Goal: Transaction & Acquisition: Purchase product/service

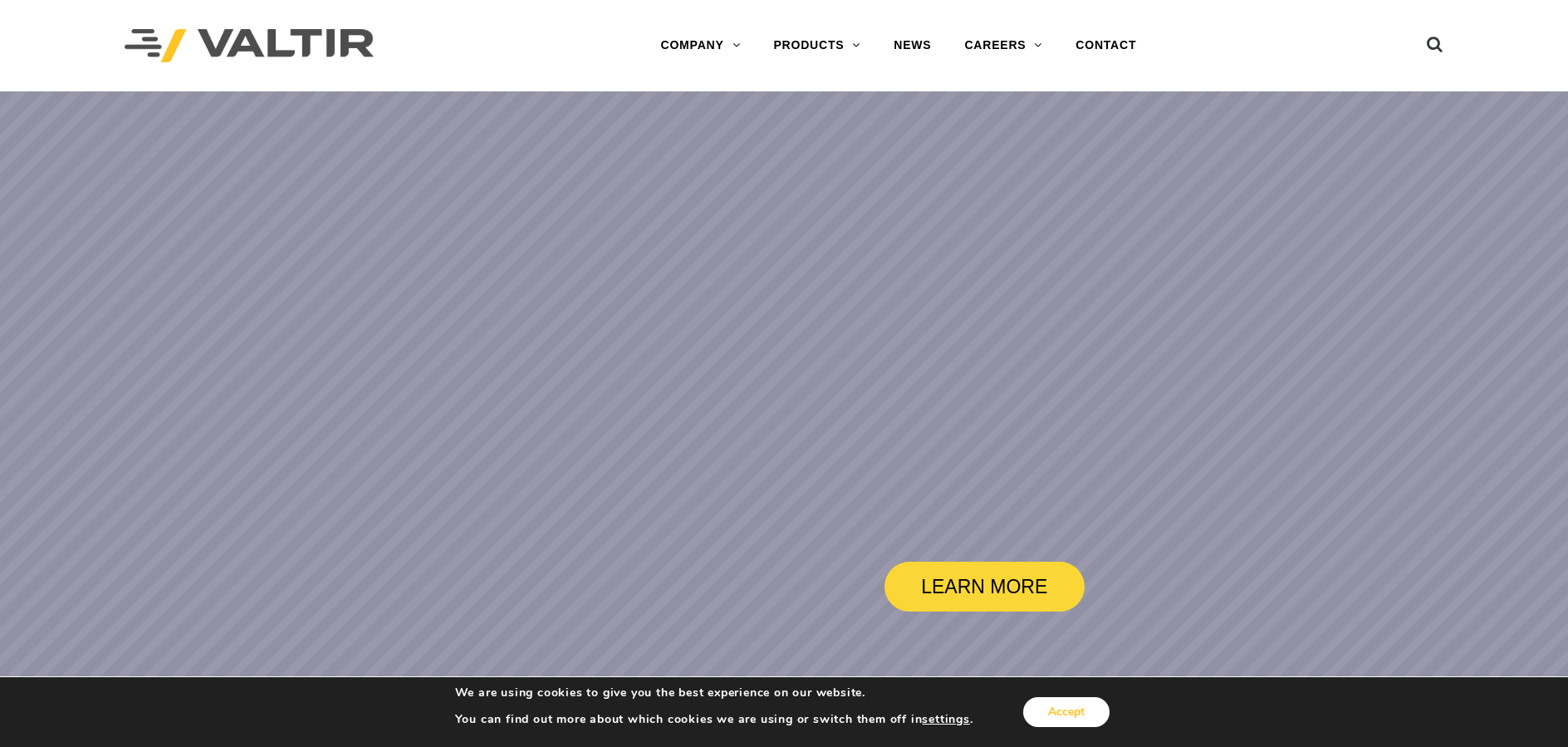
click at [1102, 700] on button "Accept" at bounding box center [1067, 712] width 87 height 30
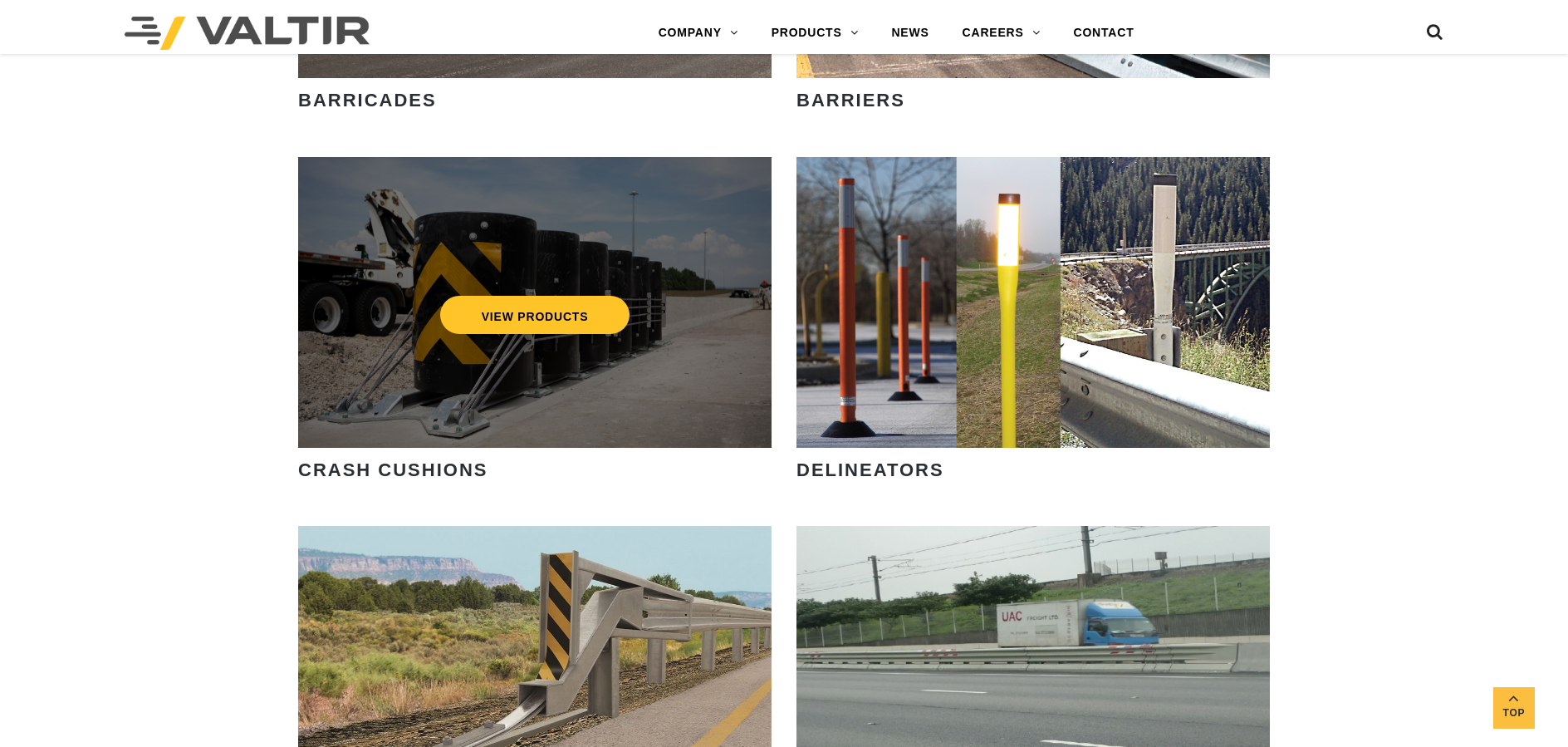
scroll to position [1412, 0]
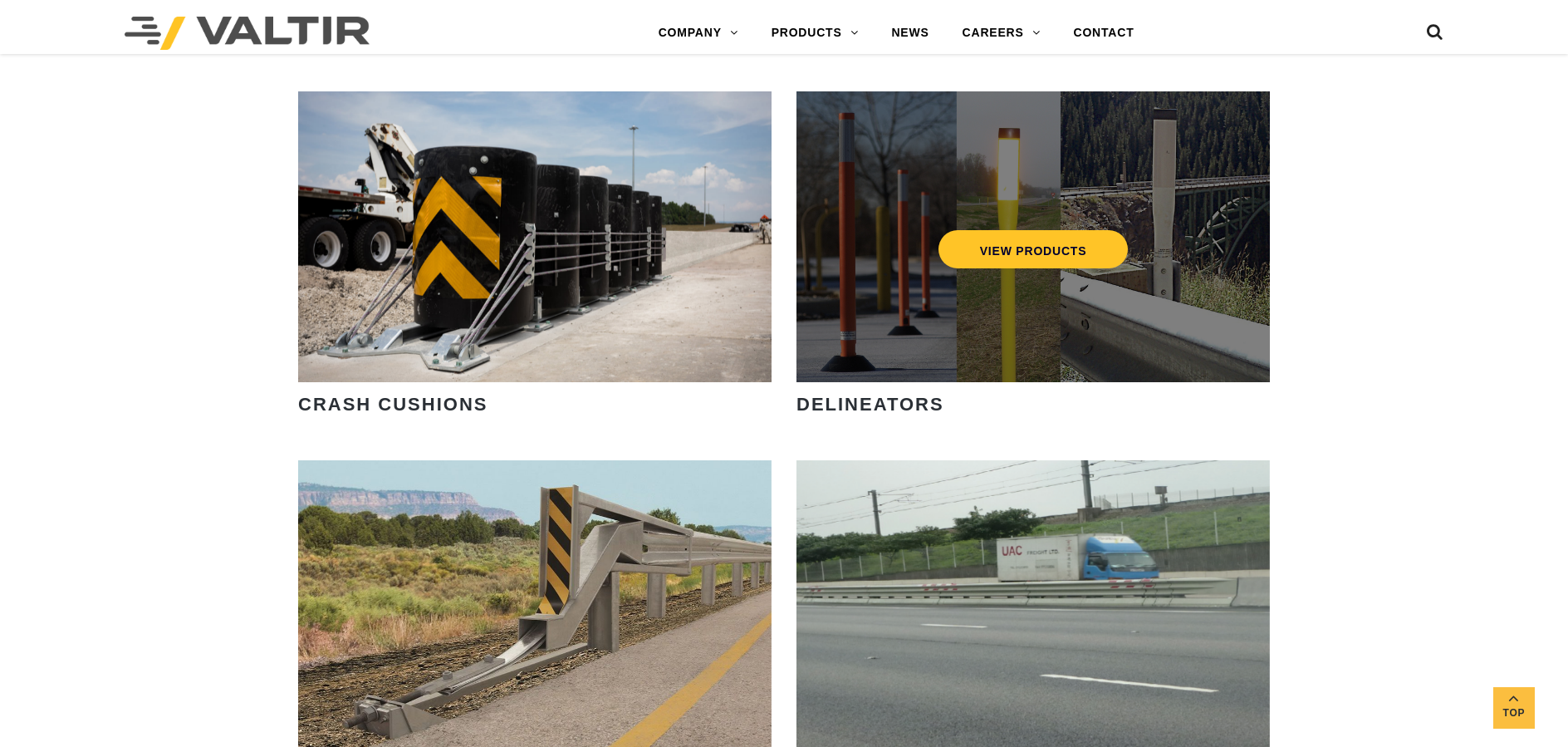
click at [1008, 314] on div "VIEW PRODUCTS" at bounding box center [1032, 237] width 474 height 291
click at [1027, 243] on link "VIEW PRODUCTS" at bounding box center [1033, 249] width 190 height 38
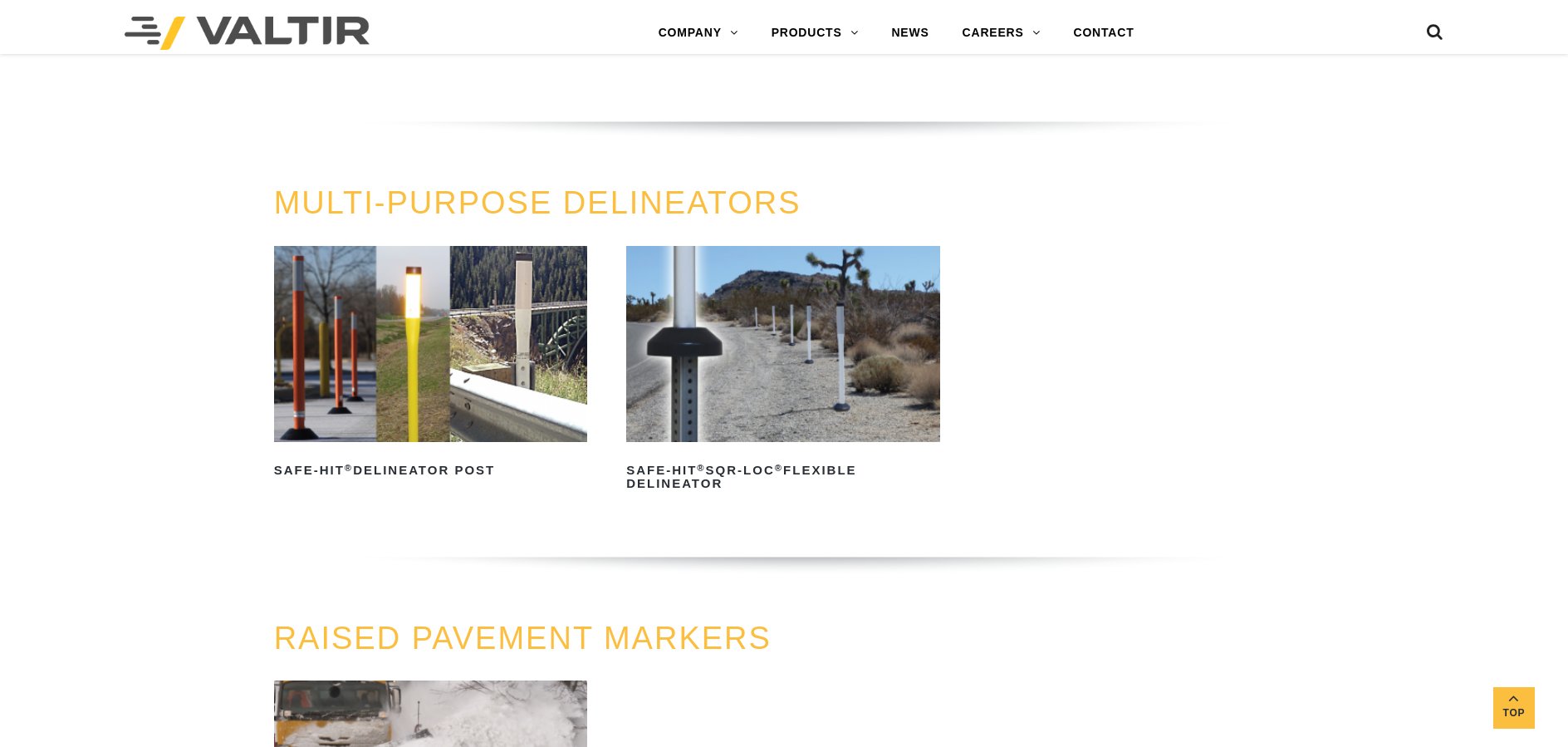
scroll to position [416, 0]
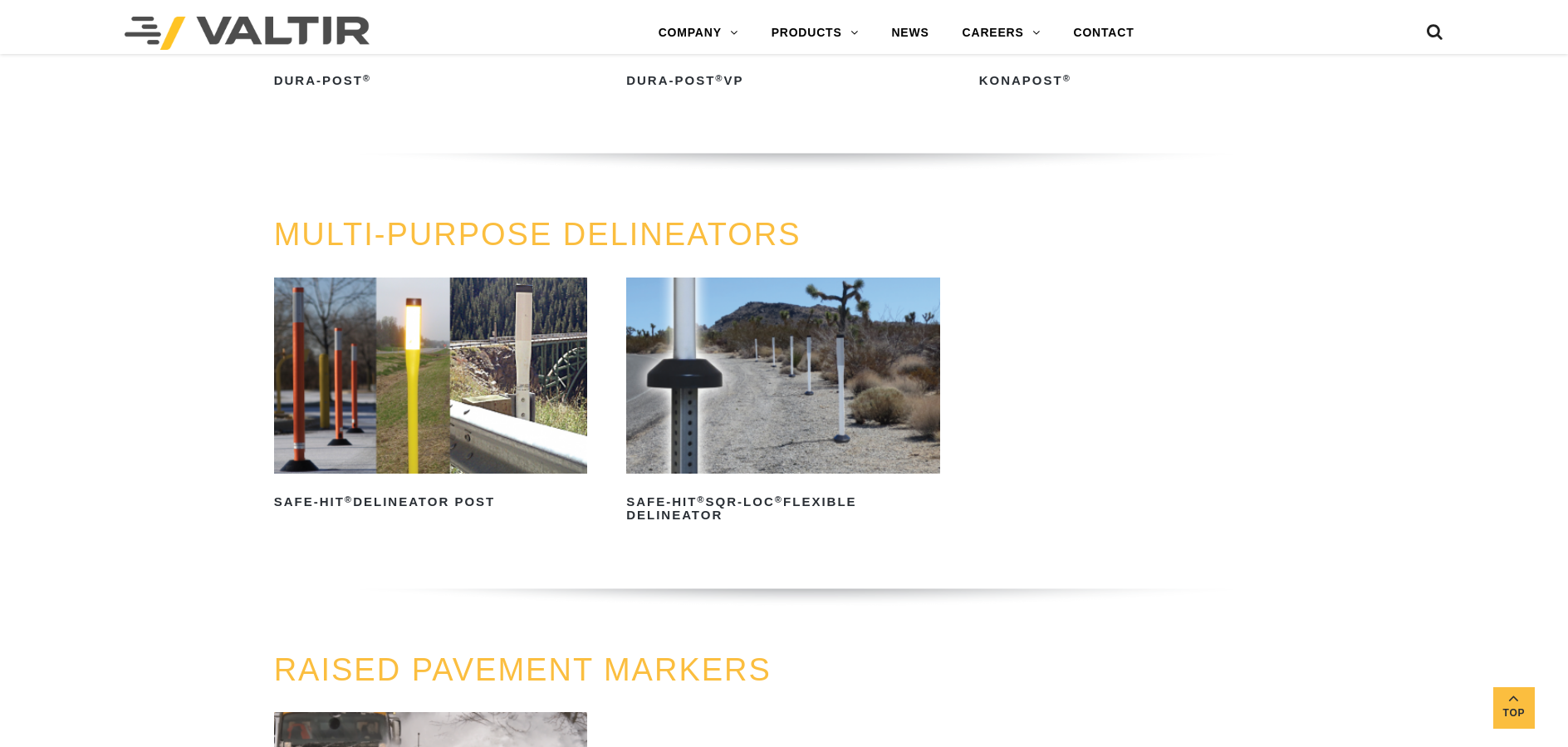
click at [490, 338] on img at bounding box center [430, 375] width 314 height 196
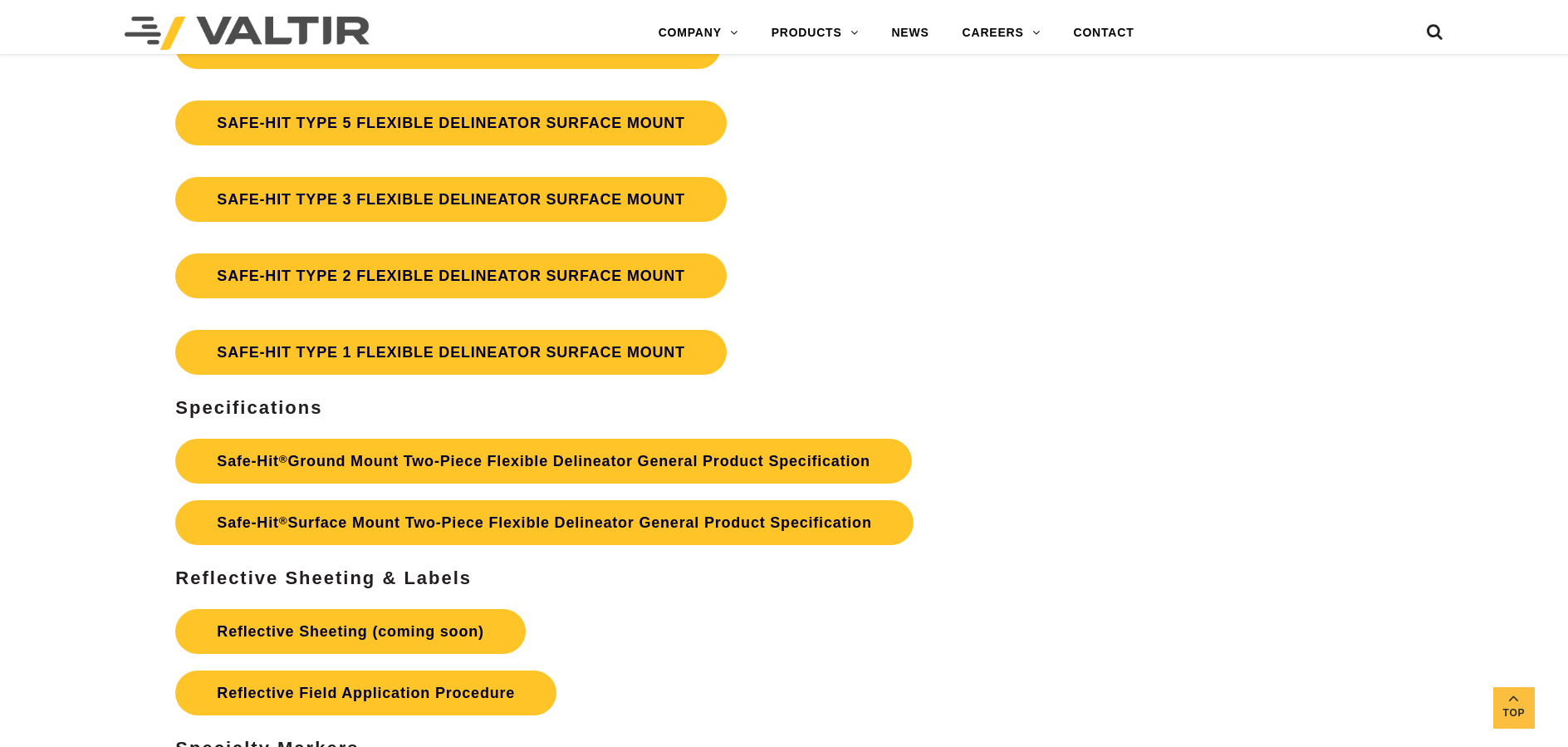
scroll to position [4819, 0]
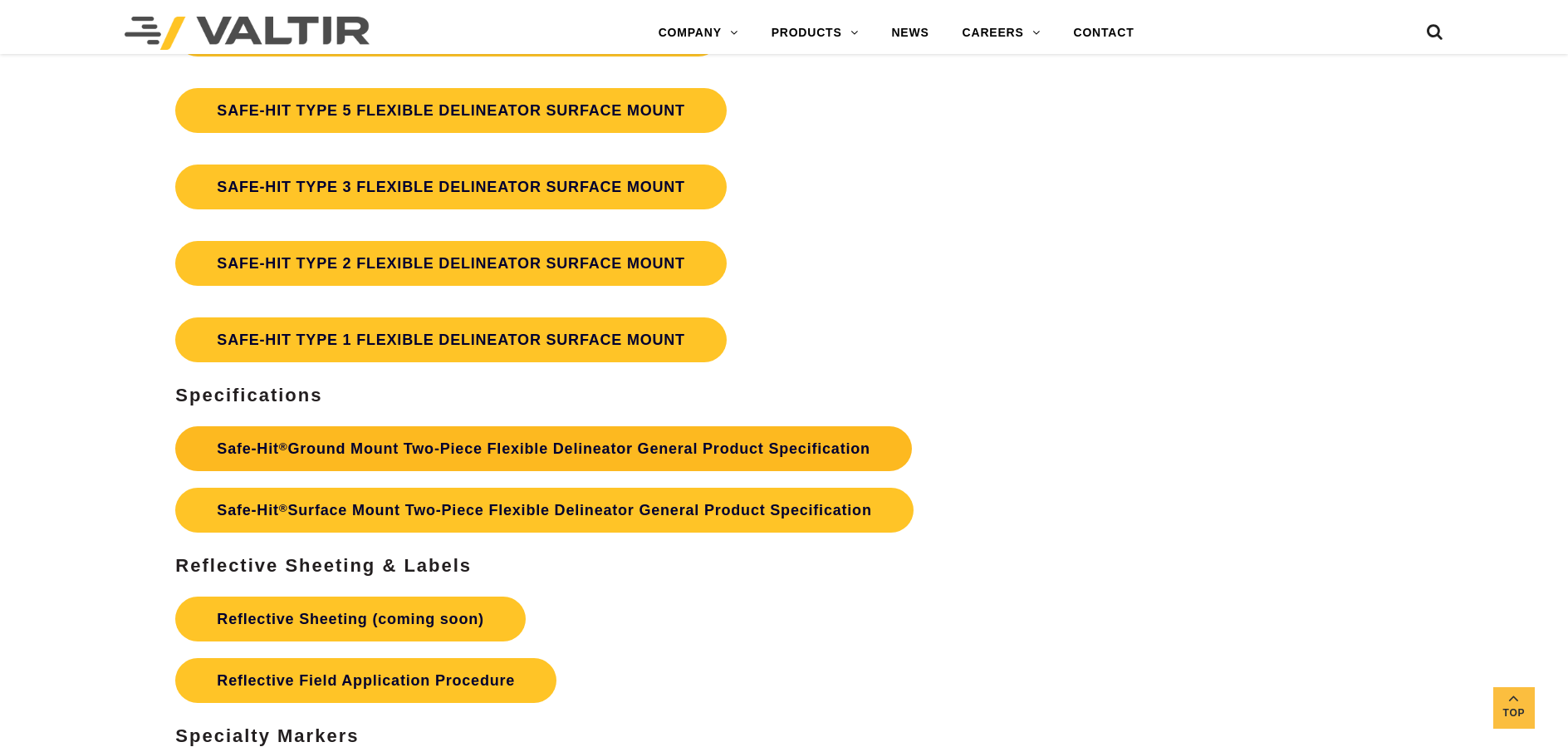
click at [788, 445] on link "Safe-Hit ® Ground Mount Two-Piece Flexible Delineator General Product Specifica…" at bounding box center [544, 448] width 737 height 45
